Goal: Transaction & Acquisition: Purchase product/service

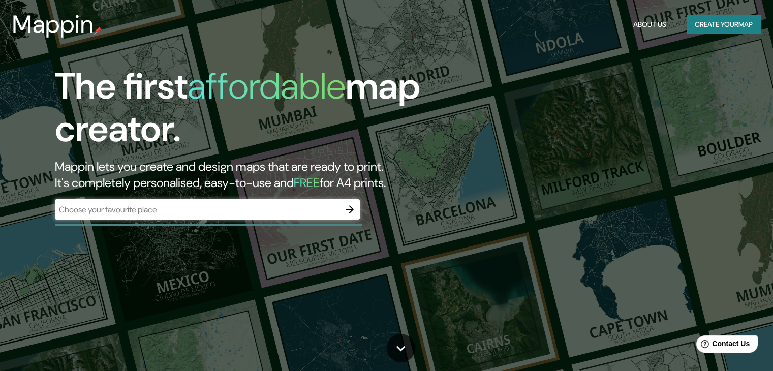
click at [88, 25] on h3 "Mappin" at bounding box center [53, 24] width 82 height 28
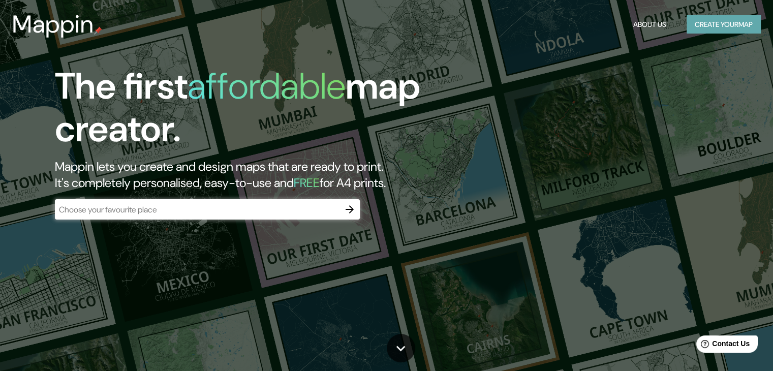
click at [741, 24] on button "Create your map" at bounding box center [724, 24] width 74 height 19
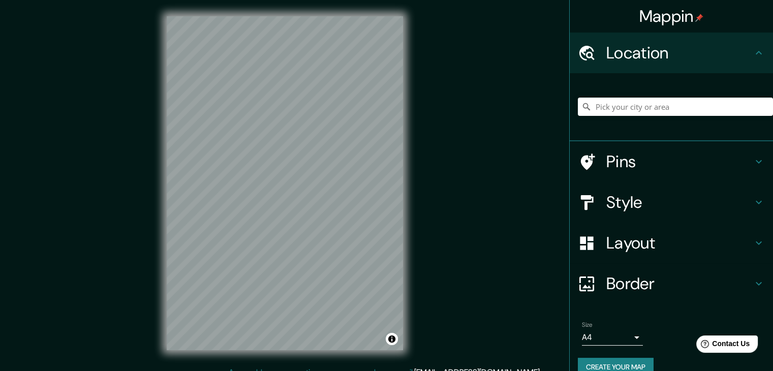
click at [414, 47] on div "© Mapbox © OpenStreetMap Improve this map" at bounding box center [284, 183] width 269 height 367
click at [649, 214] on div "Style" at bounding box center [671, 202] width 203 height 41
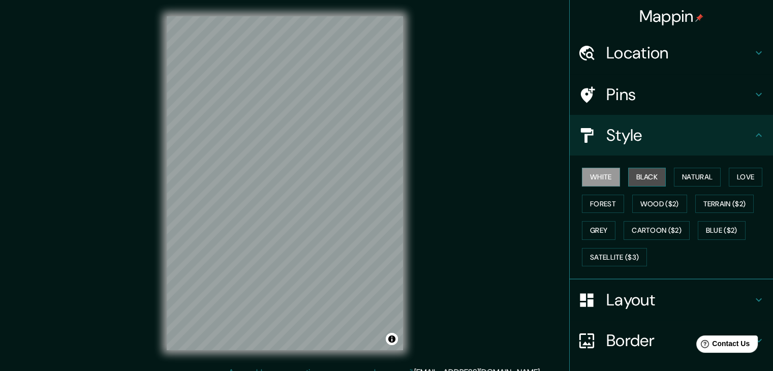
click at [641, 184] on button "Black" at bounding box center [647, 177] width 38 height 19
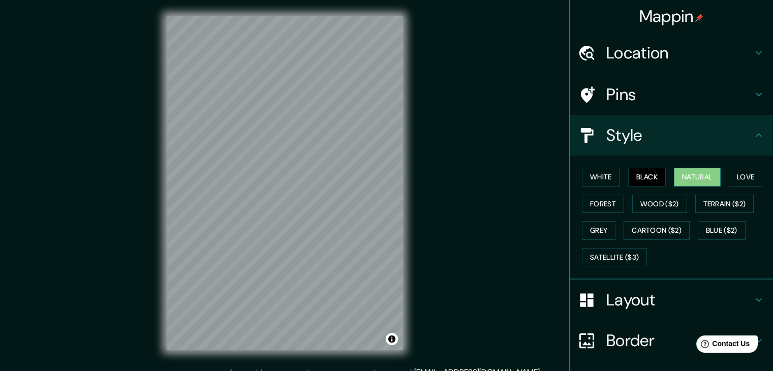
click at [687, 179] on button "Natural" at bounding box center [697, 177] width 47 height 19
click at [740, 178] on button "Love" at bounding box center [746, 177] width 34 height 19
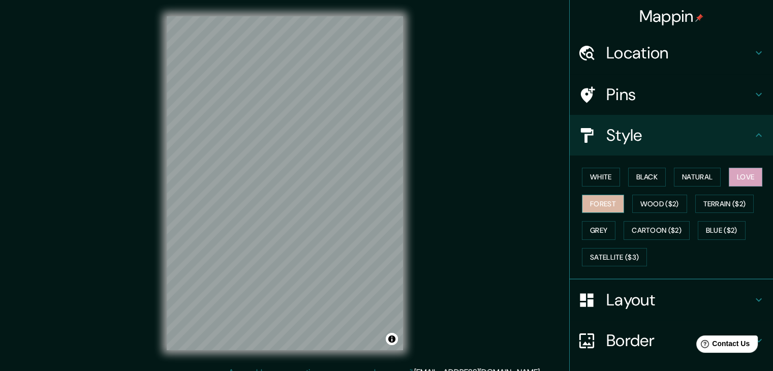
drag, startPoint x: 575, startPoint y: 198, endPoint x: 584, endPoint y: 201, distance: 9.3
click at [582, 200] on button "Forest" at bounding box center [603, 204] width 42 height 19
click at [648, 196] on button "Wood ($2)" at bounding box center [659, 204] width 55 height 19
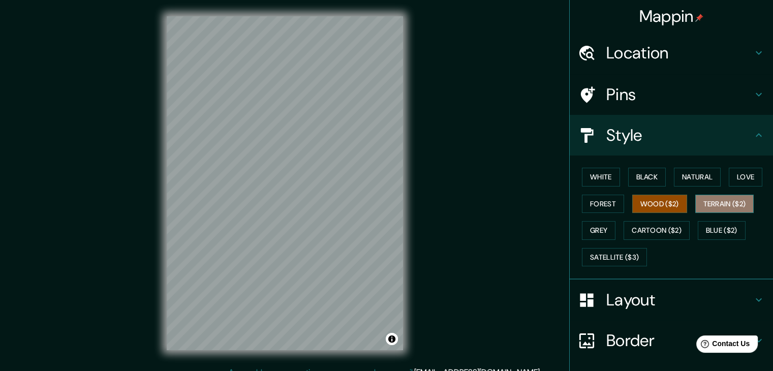
click at [732, 202] on button "Terrain ($2)" at bounding box center [725, 204] width 59 height 19
click at [602, 233] on button "Grey" at bounding box center [599, 230] width 34 height 19
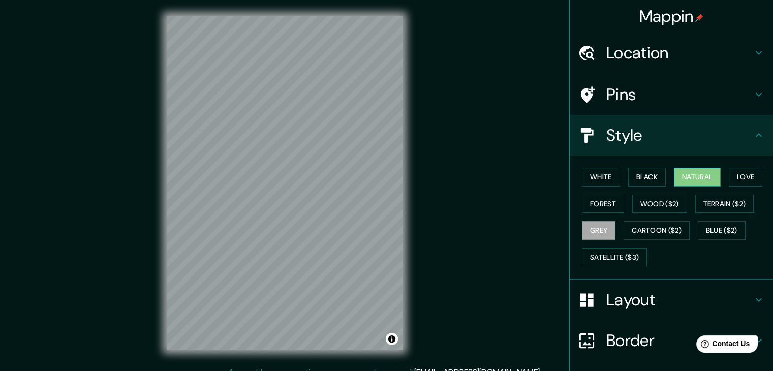
click at [705, 173] on button "Natural" at bounding box center [697, 177] width 47 height 19
